Goal: Find specific page/section: Find specific page/section

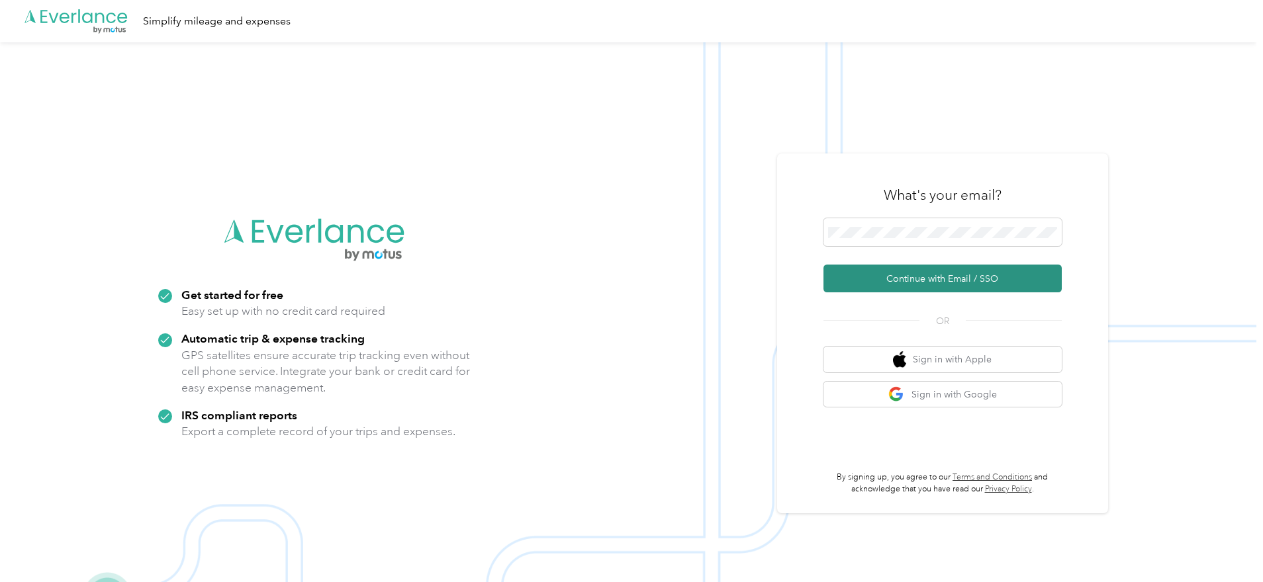
click at [904, 279] on button "Continue with Email / SSO" at bounding box center [942, 279] width 238 height 28
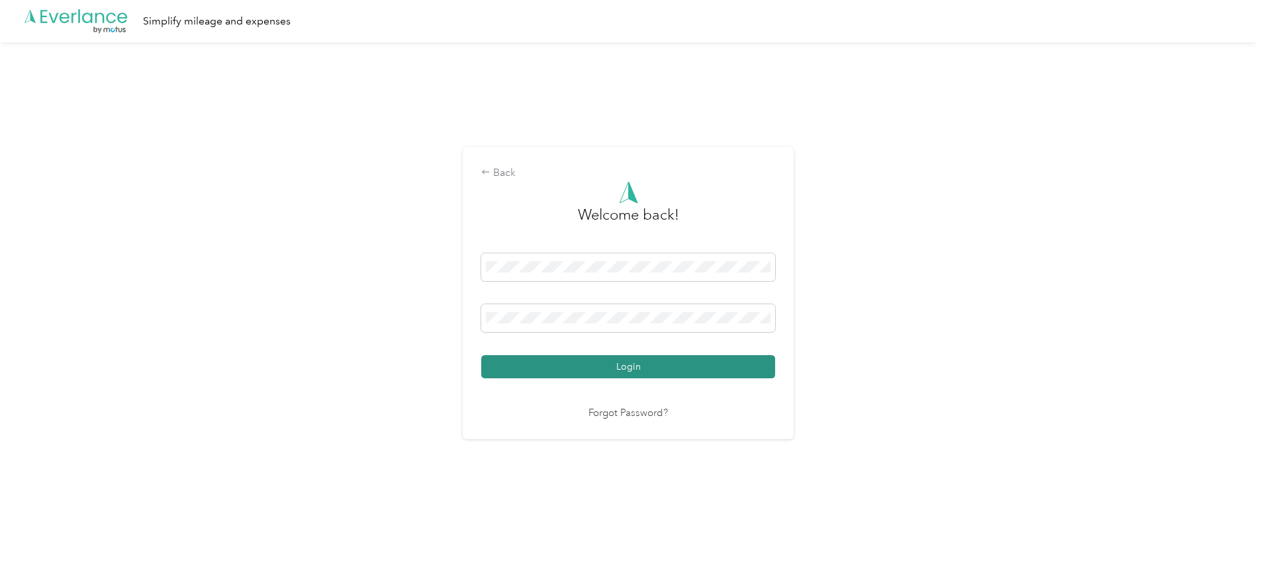
click at [649, 364] on button "Login" at bounding box center [628, 366] width 294 height 23
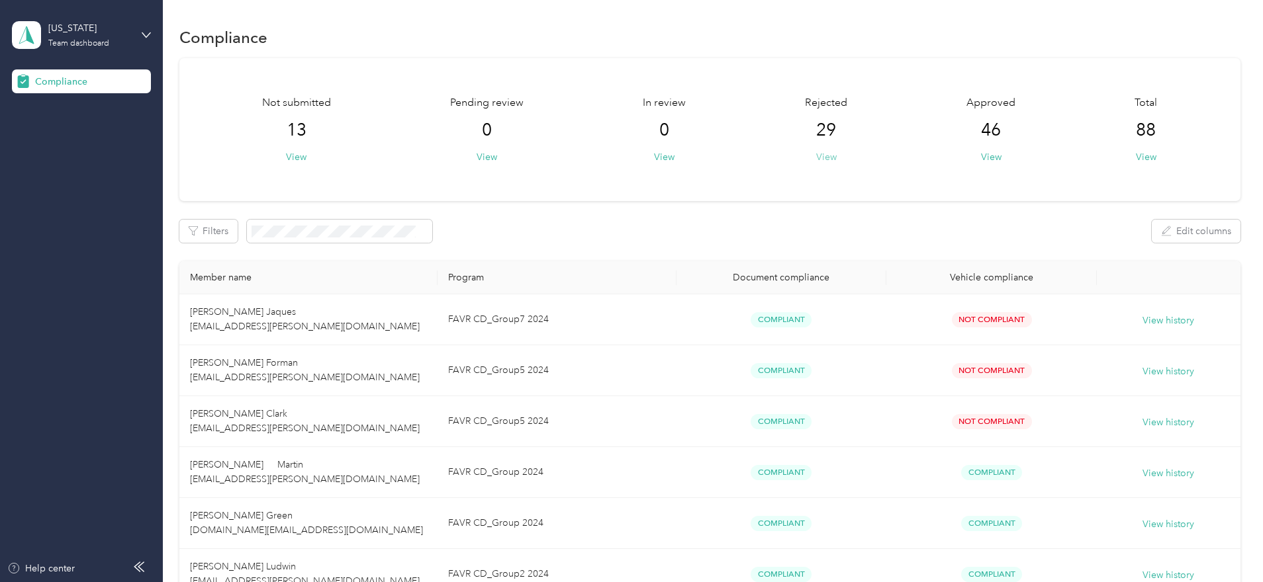
click at [824, 157] on button "View" at bounding box center [826, 157] width 21 height 14
